Goal: Information Seeking & Learning: Learn about a topic

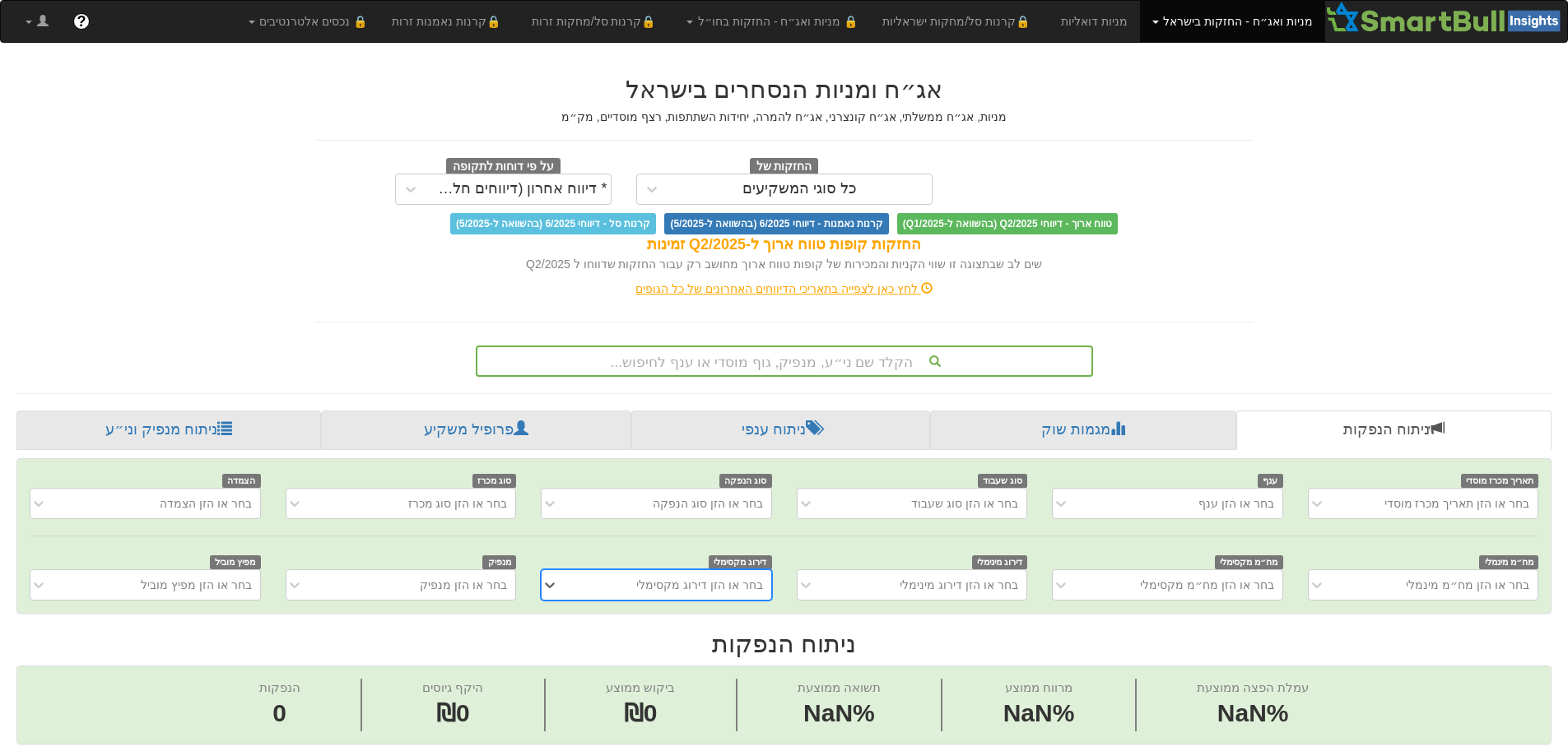
scroll to position [31, 0]
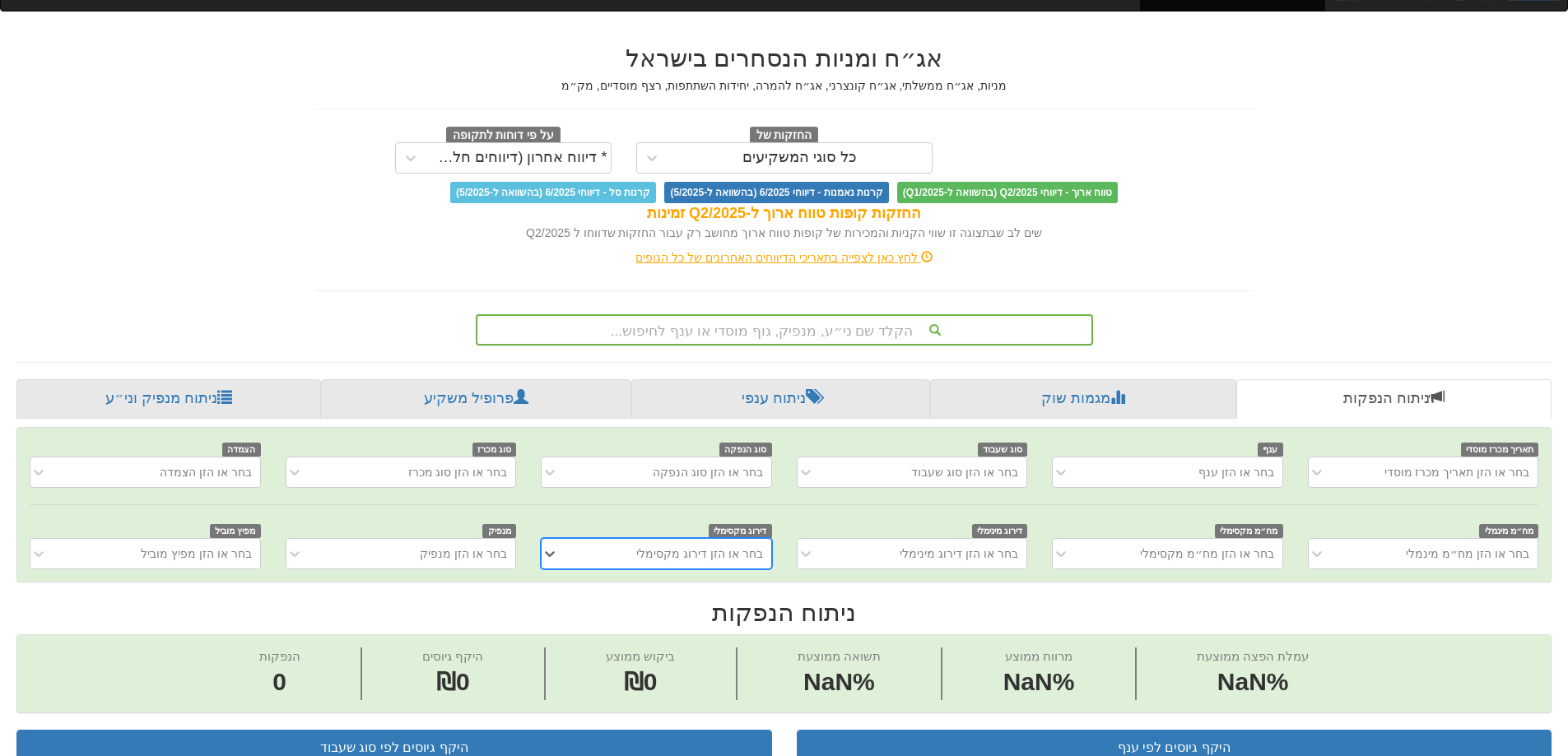
click at [843, 346] on div "הקלד שם ני״ע, מנפיק, גוף מוסדי או ענף לחיפוש..." at bounding box center [784, 329] width 617 height 31
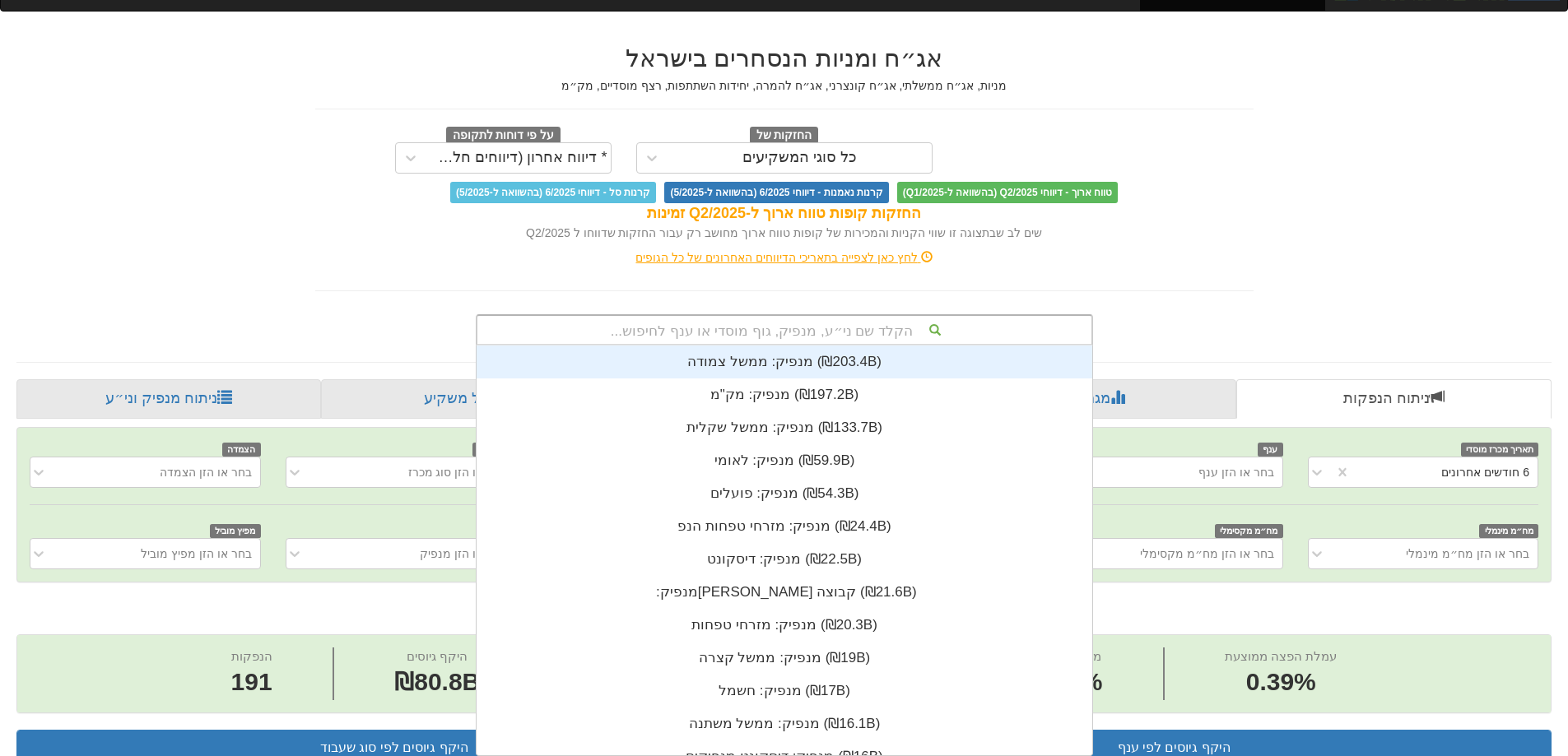
scroll to position [0, 0]
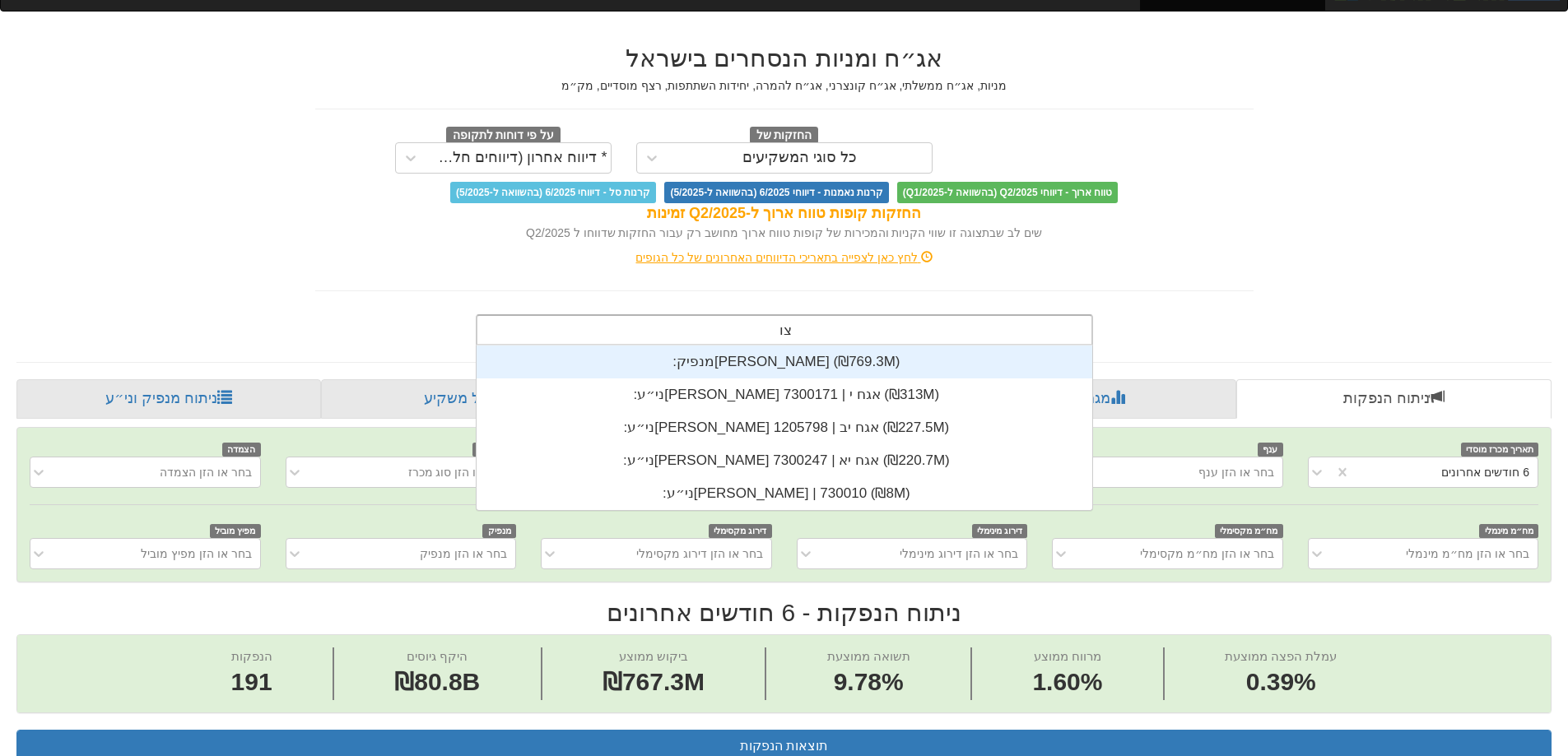
type input "צור"
click at [843, 361] on div "מנפיק: ‏[PERSON_NAME] ‎(₪769.3M)‎" at bounding box center [784, 362] width 616 height 33
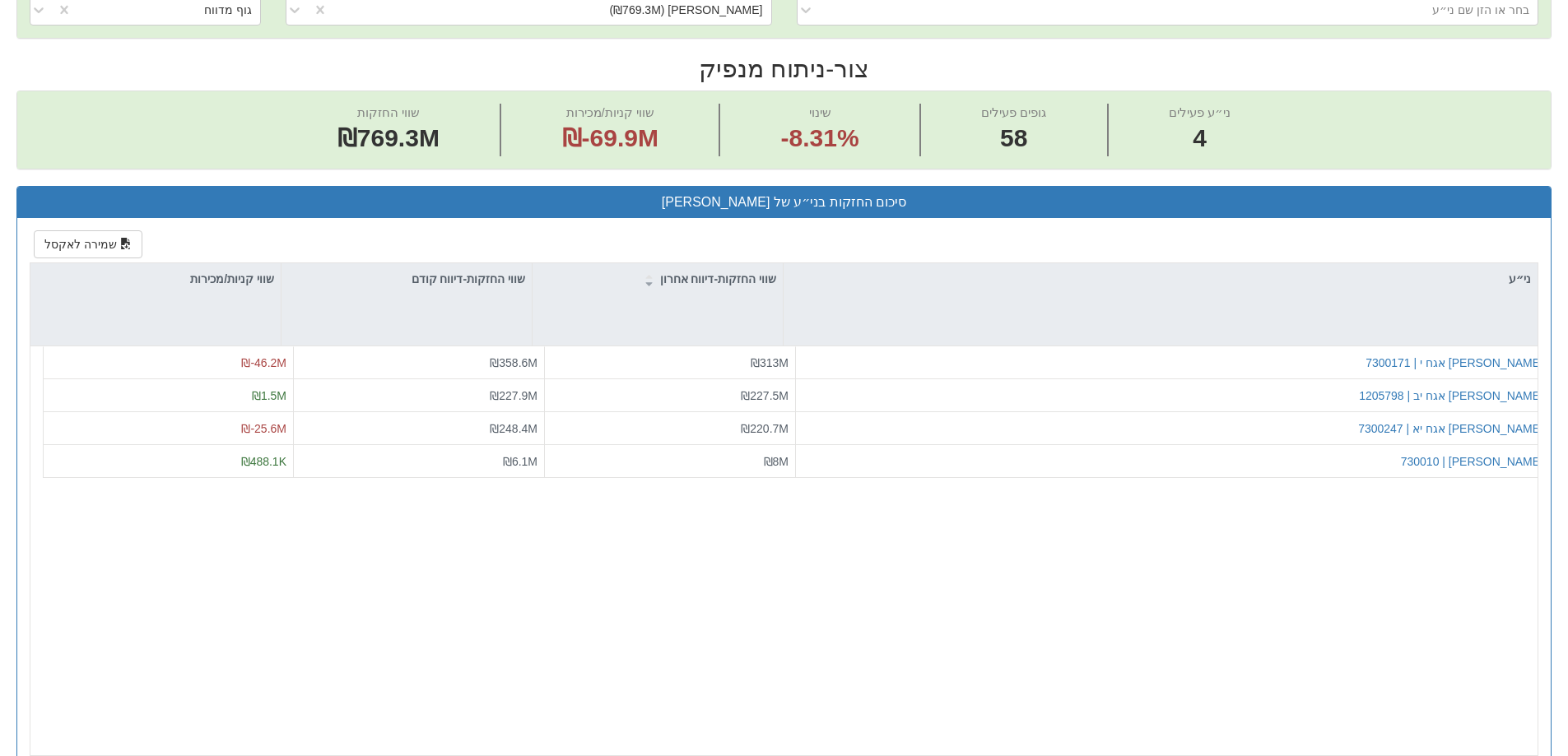
scroll to position [82, 0]
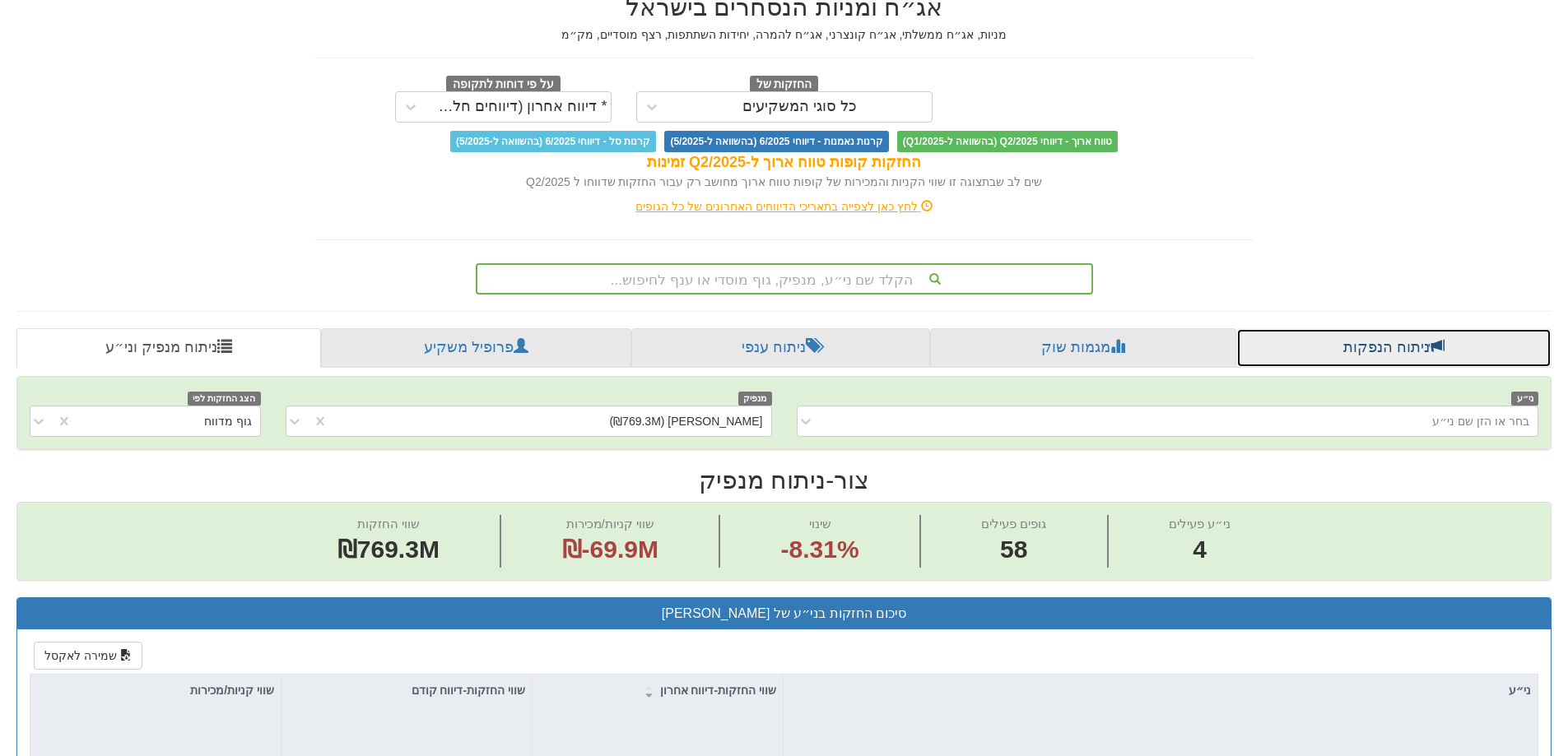
click at [1381, 346] on link "ניתוח הנפקות" at bounding box center [1393, 349] width 315 height 40
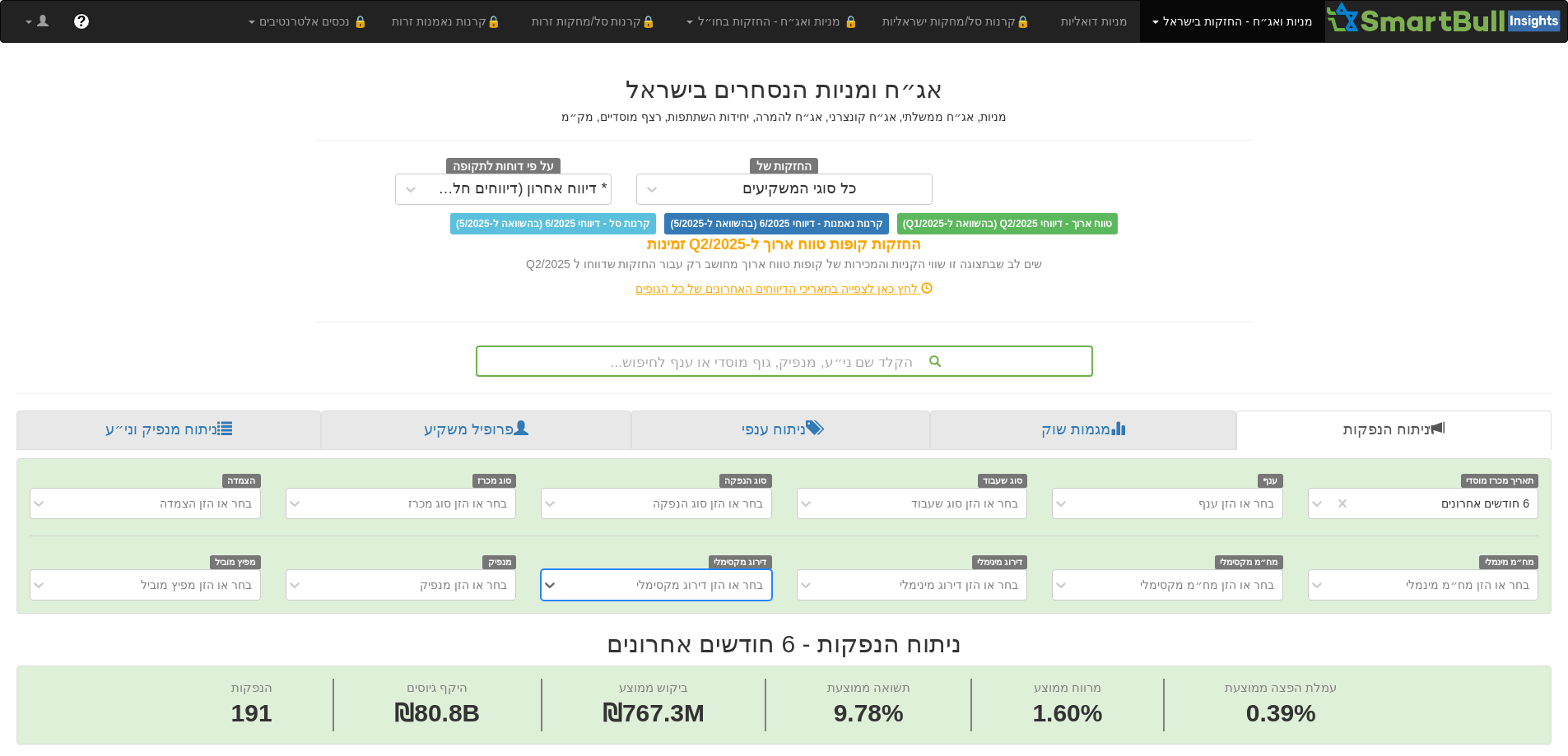
scroll to position [0, 3000]
click at [860, 361] on div "הקלד שם ני״ע, מנפיק, גוף מוסדי או ענף לחיפוש..." at bounding box center [784, 362] width 617 height 31
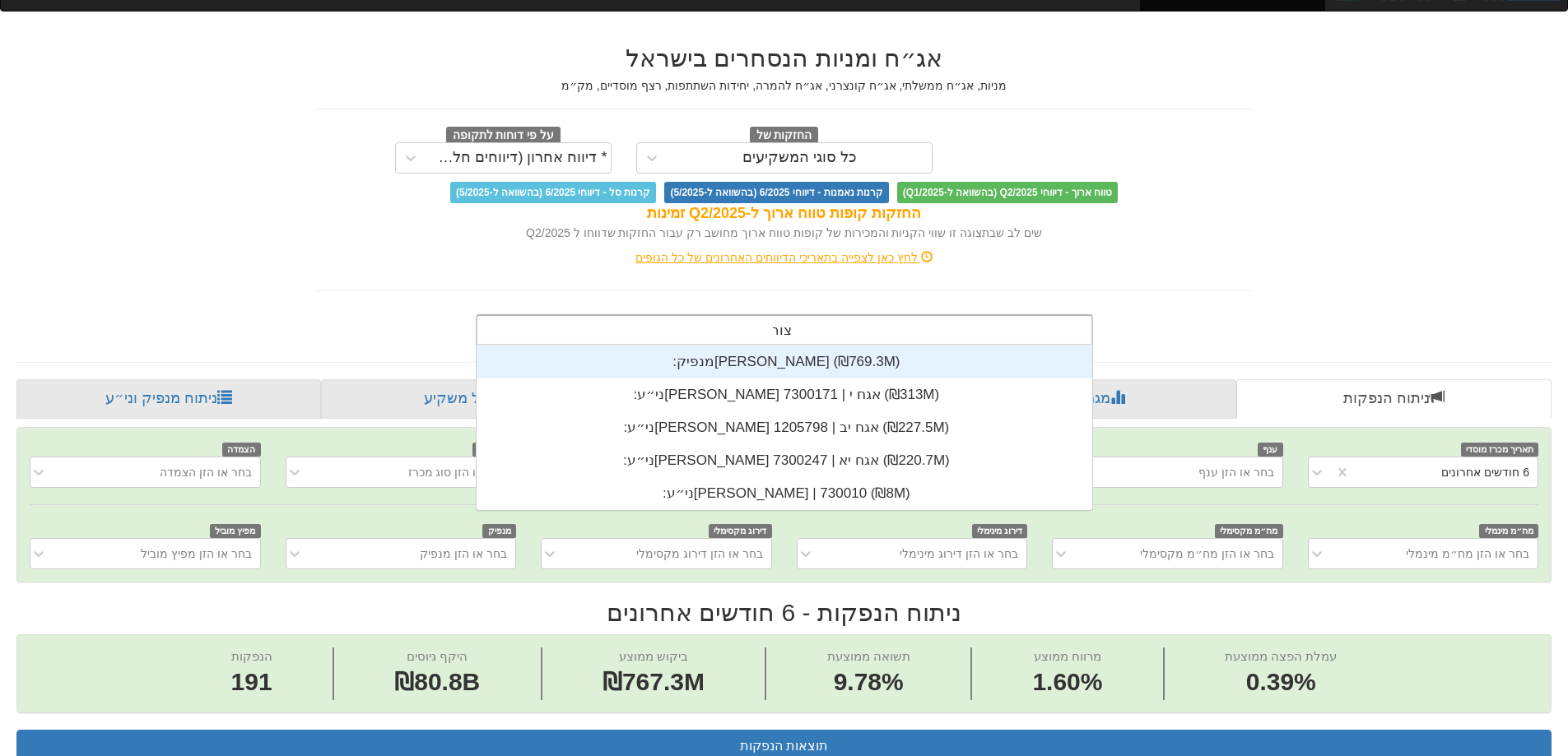
scroll to position [165, 0]
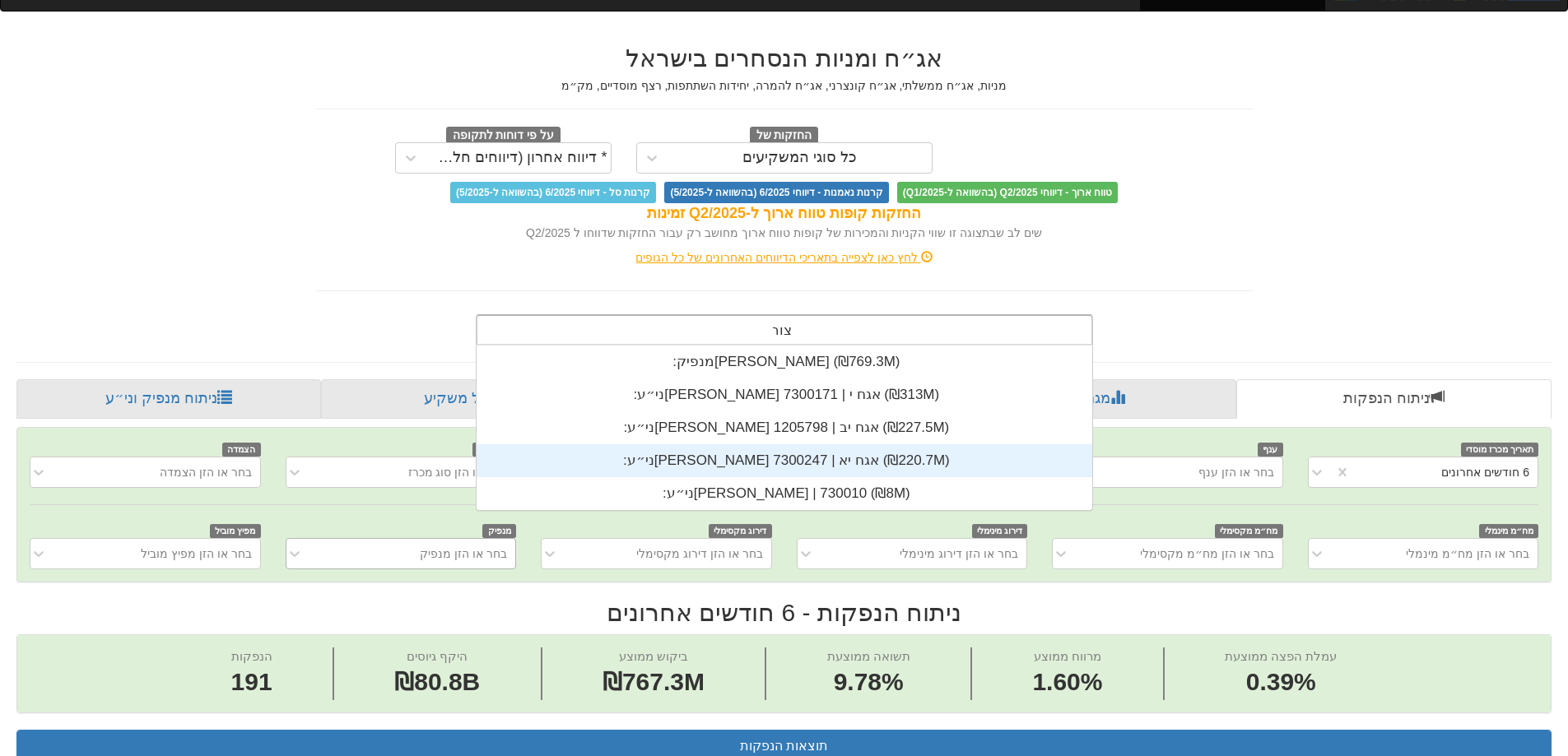
type input "צור"
click at [450, 553] on div "בחר או הזן מנפיק" at bounding box center [401, 554] width 231 height 31
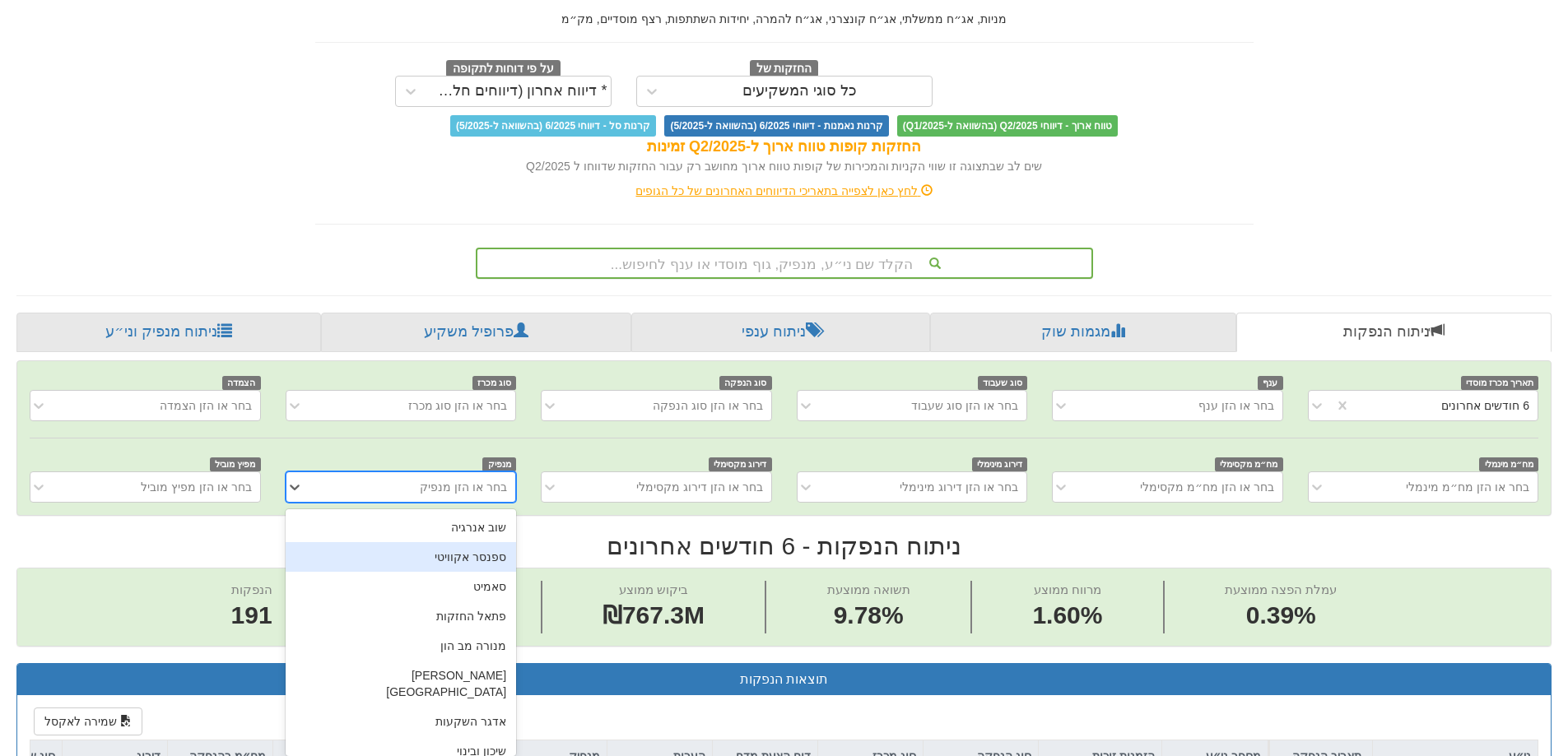
scroll to position [105, 0]
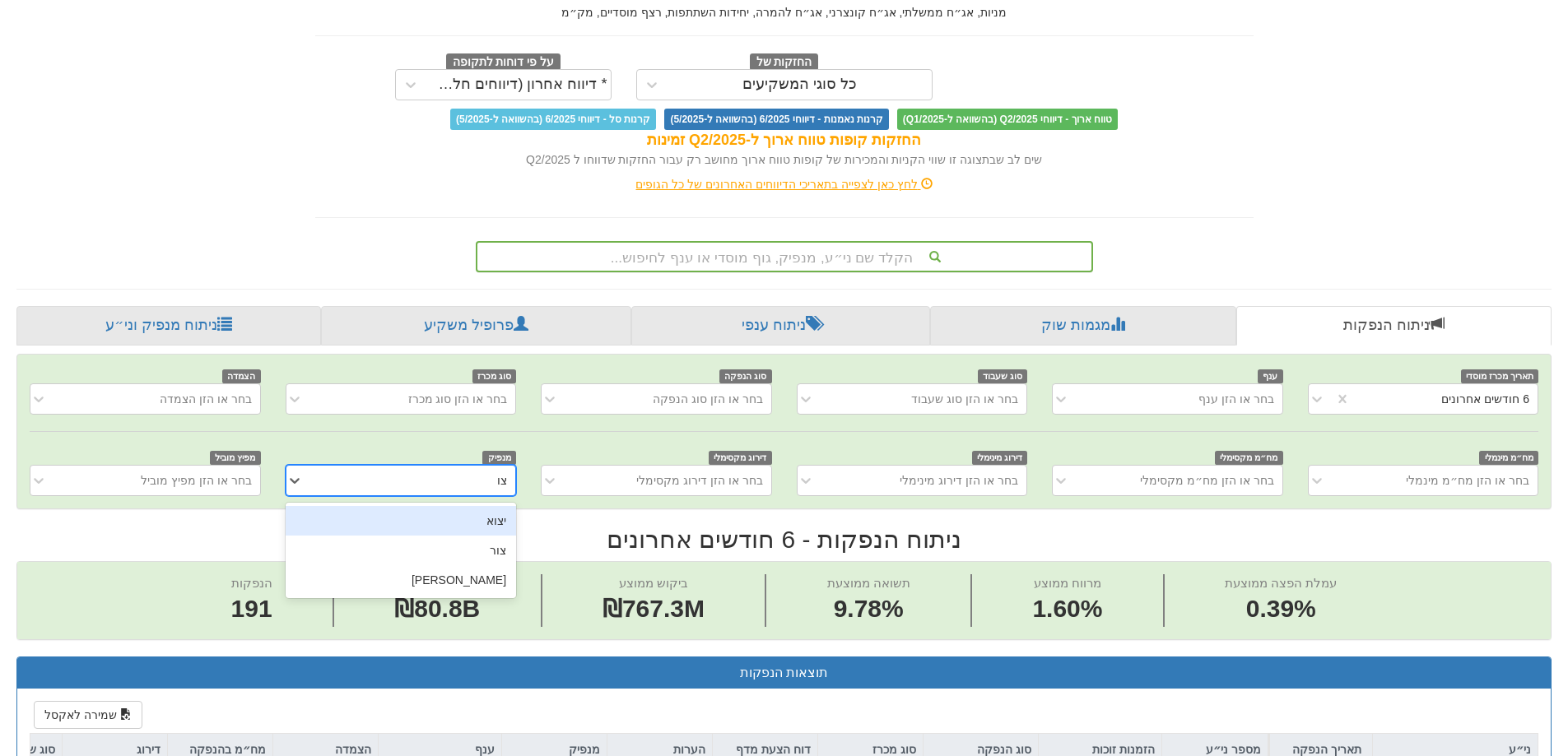
type input "צור"
click at [450, 553] on div "[PERSON_NAME]" at bounding box center [401, 551] width 231 height 29
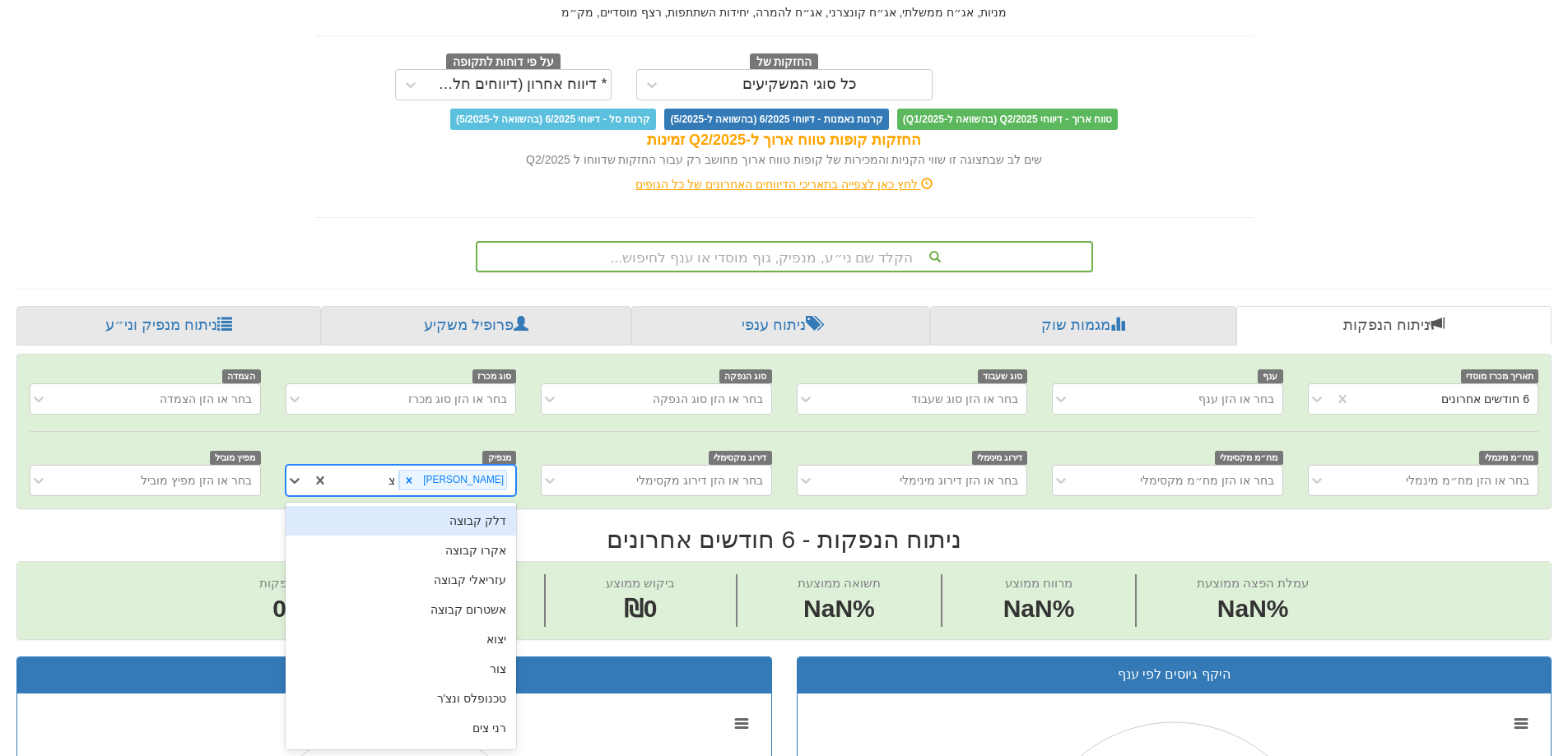
type input "צו"
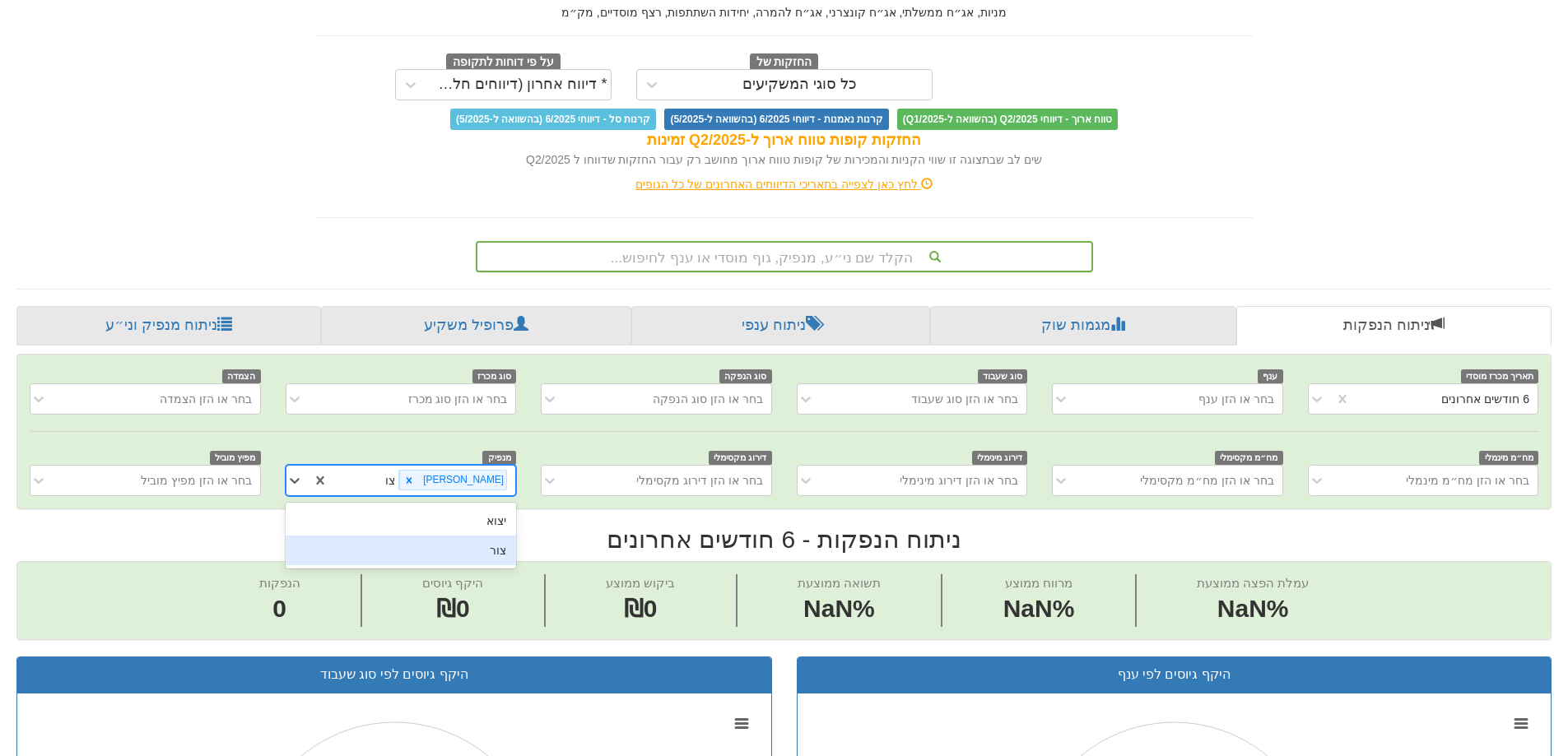
click at [474, 548] on div "צור" at bounding box center [401, 551] width 231 height 29
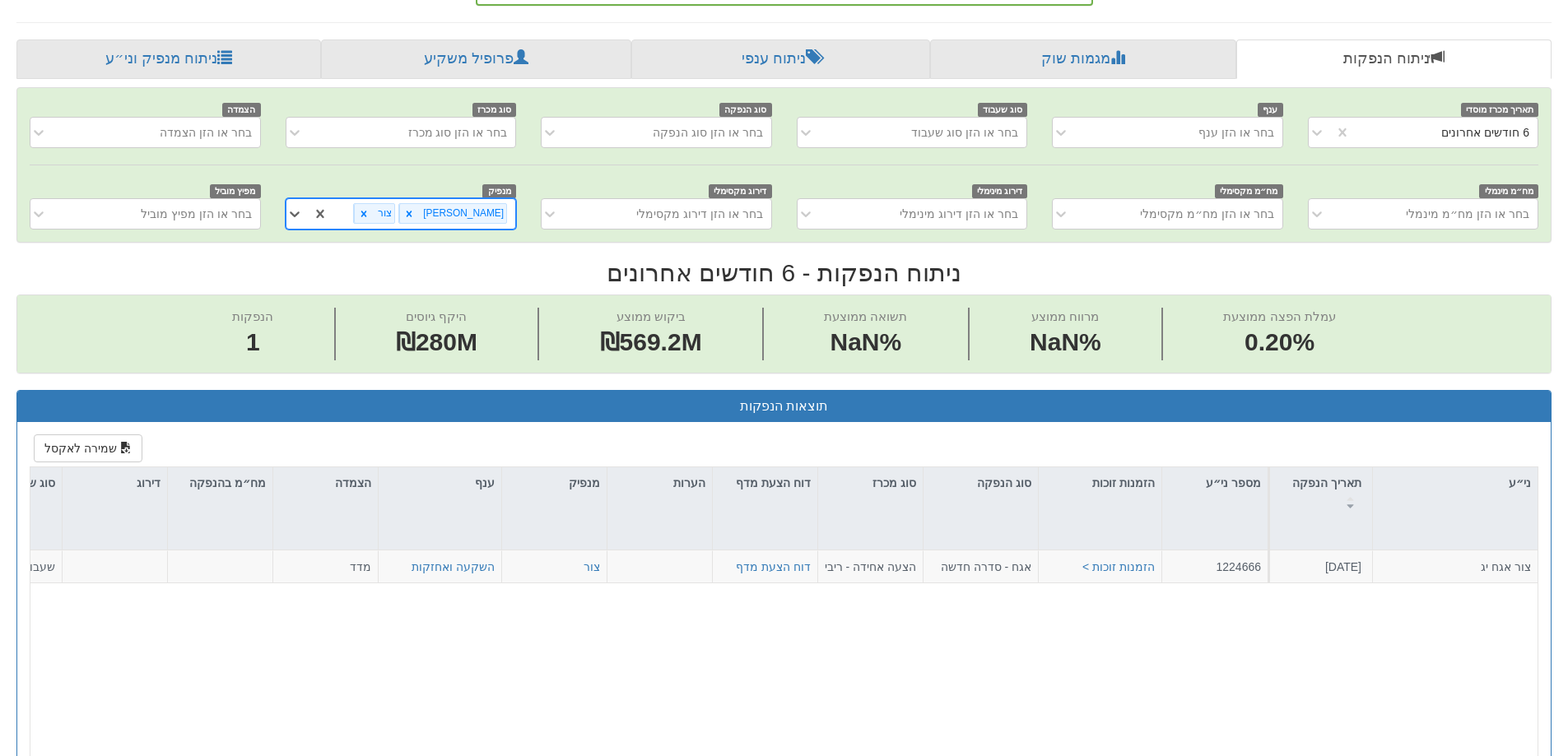
scroll to position [681, 0]
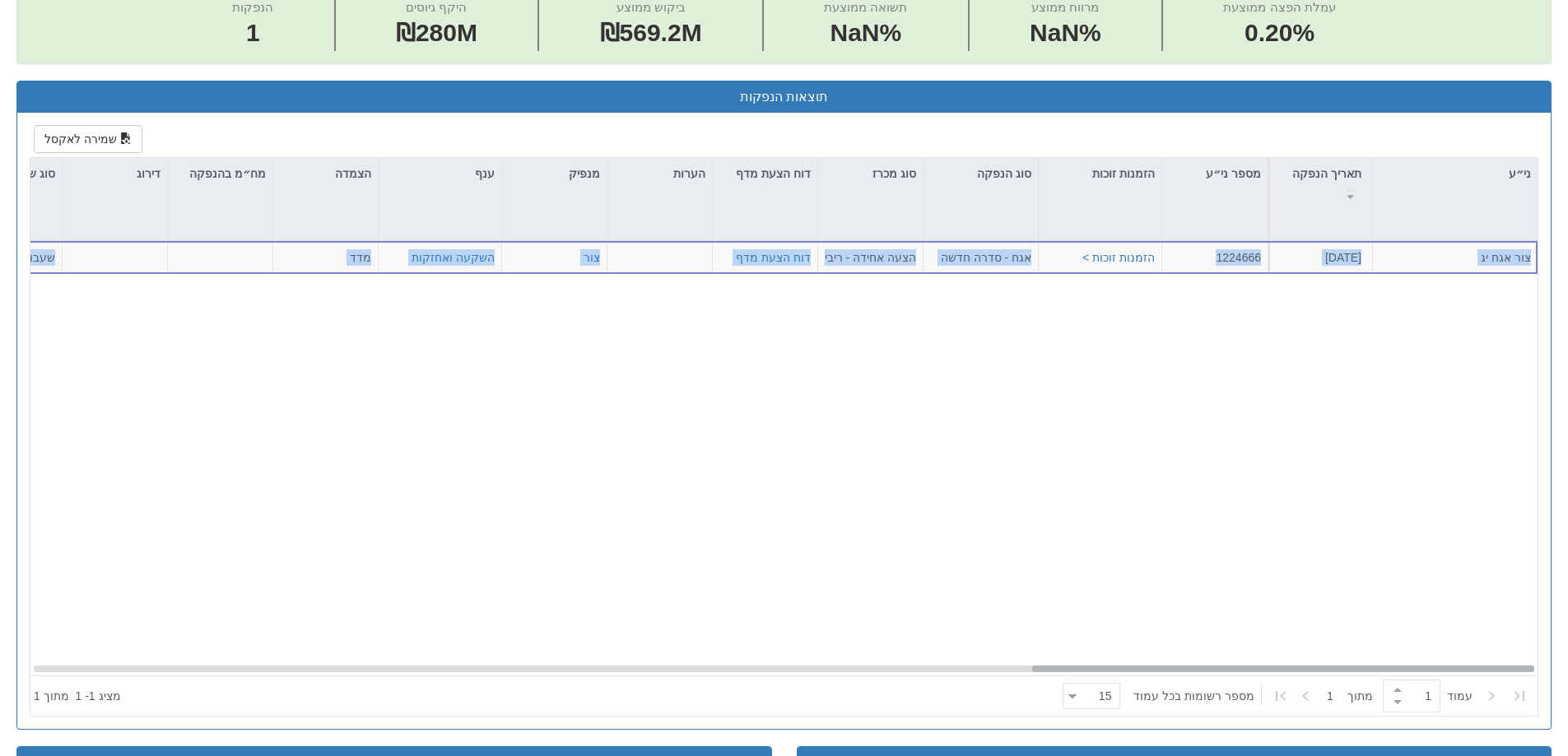
drag, startPoint x: 1062, startPoint y: 672, endPoint x: 964, endPoint y: 670, distance: 98.0
click at [964, 671] on div "[PERSON_NAME] אגח יג [DATE] 1224666 הזמנות זוכות > אגח - סדרה חדשה הצעה אחידה -…" at bounding box center [783, 458] width 1506 height 434
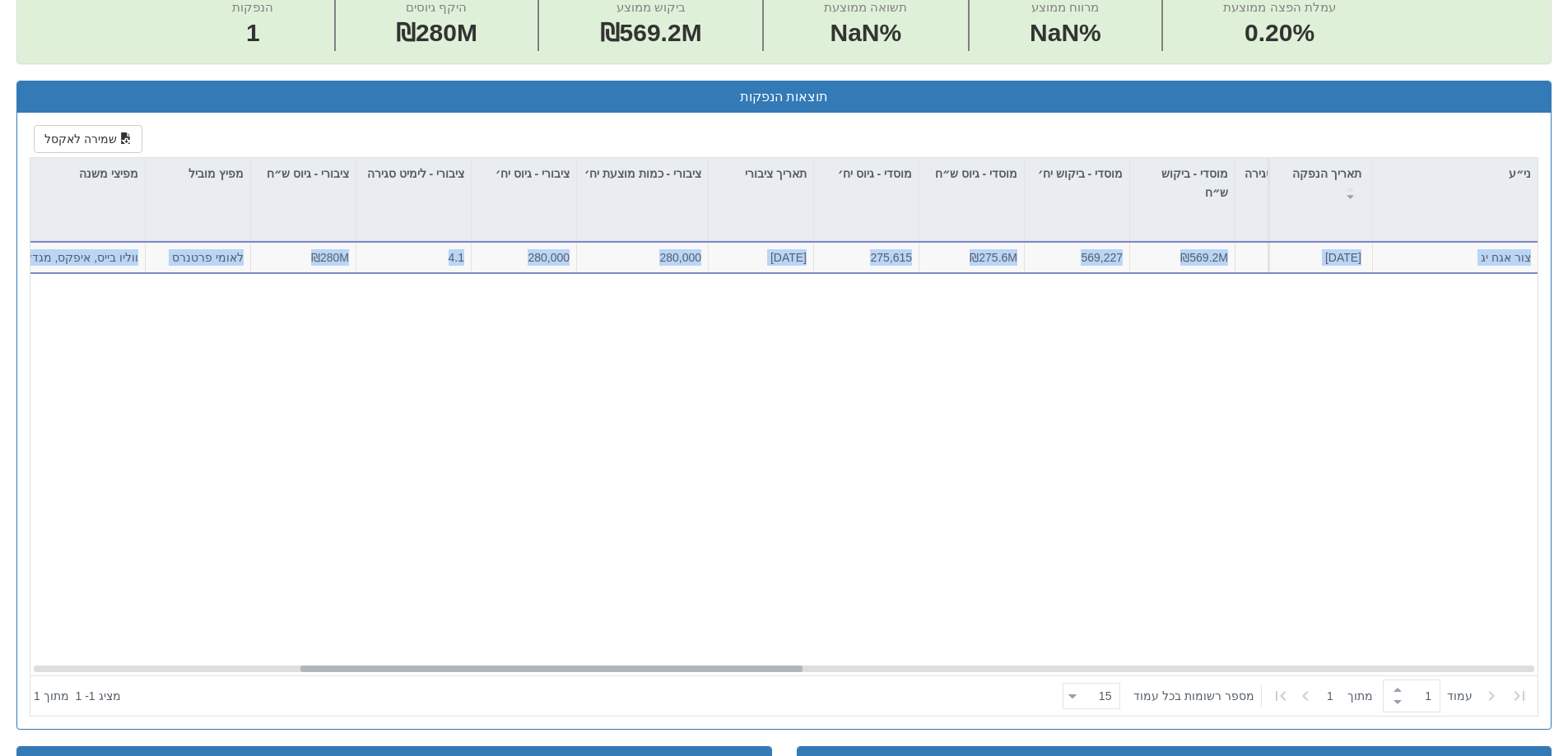
scroll to position [0, 0]
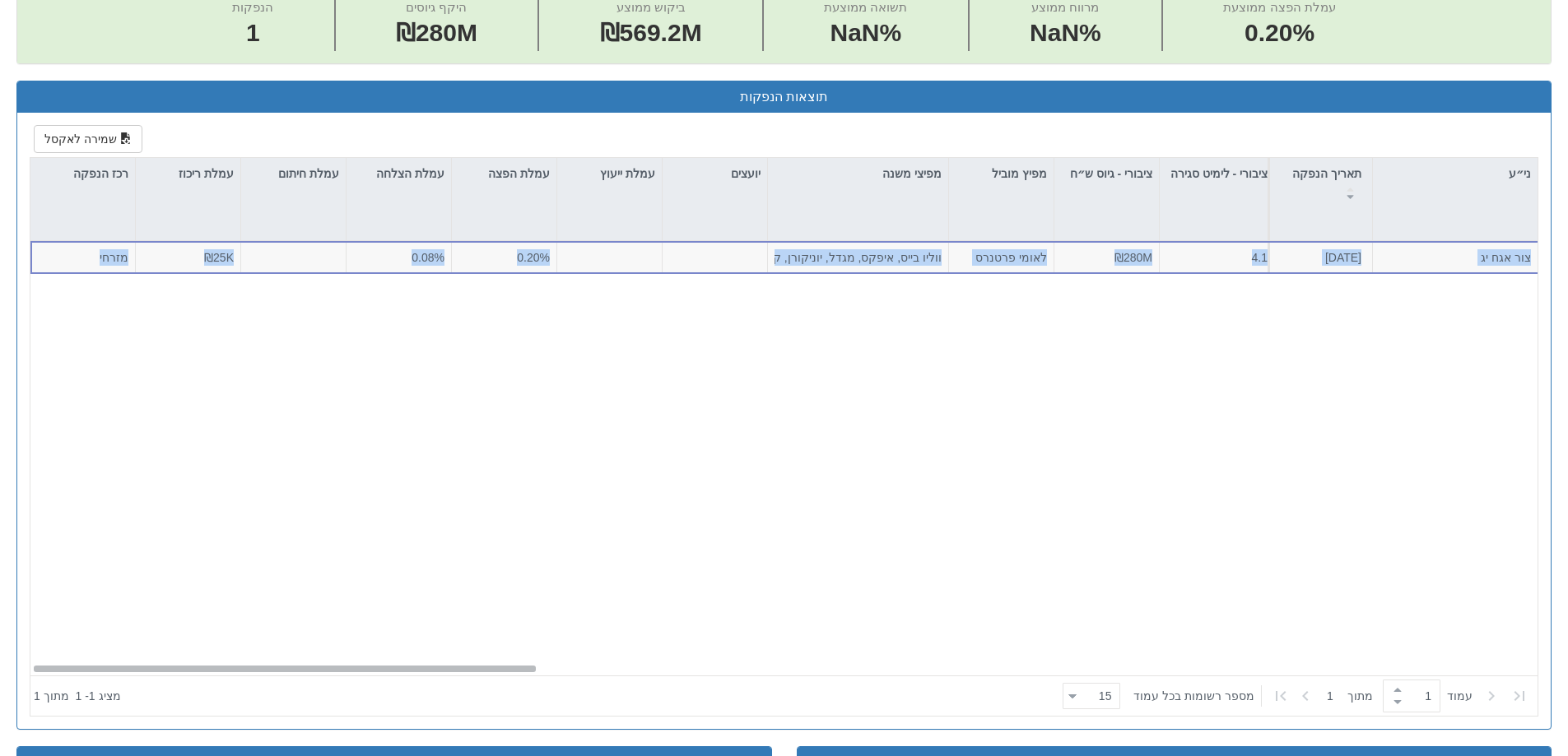
drag, startPoint x: 1061, startPoint y: 669, endPoint x: 0, endPoint y: 600, distance: 1063.2
click at [0, 600] on div "Toggle navigation מניות ואג״ח - החזקות בישראל מניות אג״ח מניות ואג״ח ✓ מניות דו…" at bounding box center [784, 440] width 1568 height 2243
click at [846, 478] on div "[PERSON_NAME] אגח יג [DATE] 1224666 הזמנות זוכות > אגח - סדרה חדשה הצעה אחידה -…" at bounding box center [790, 458] width 1519 height 434
